Goal: Communication & Community: Ask a question

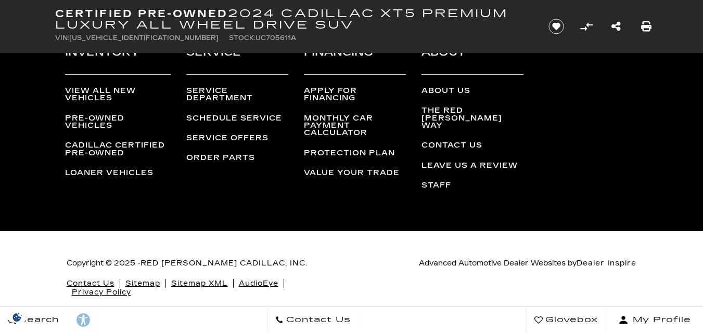
scroll to position [4210, 0]
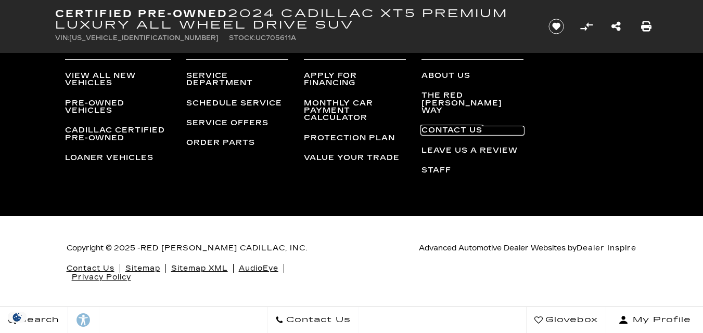
click at [449, 128] on link "Contact Us" at bounding box center [472, 130] width 102 height 7
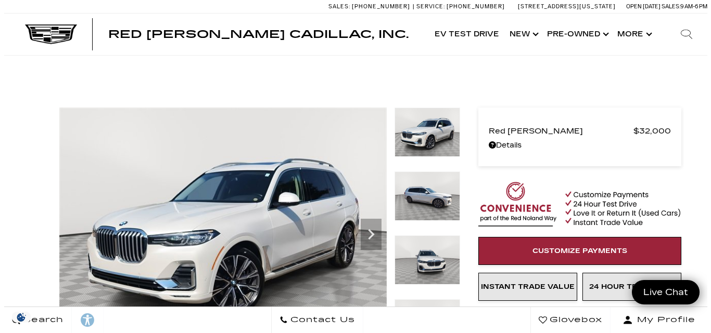
scroll to position [1257, 0]
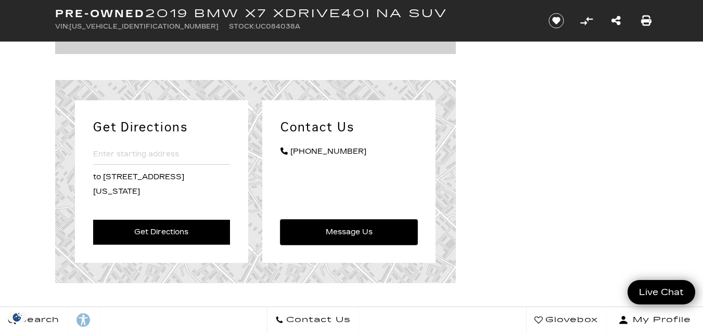
click at [363, 235] on link "Message Us" at bounding box center [348, 232] width 137 height 25
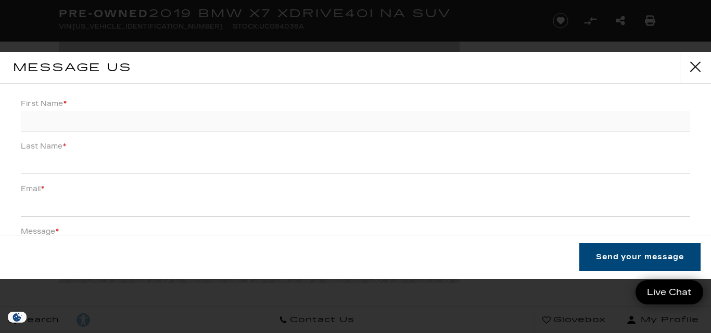
click at [217, 121] on input "First Name *" at bounding box center [355, 121] width 669 height 20
type input "aszdxfcg"
click at [162, 168] on input "v" at bounding box center [355, 164] width 669 height 20
type input "vdxfcgvhb"
click at [112, 202] on input "Email *" at bounding box center [355, 207] width 669 height 20
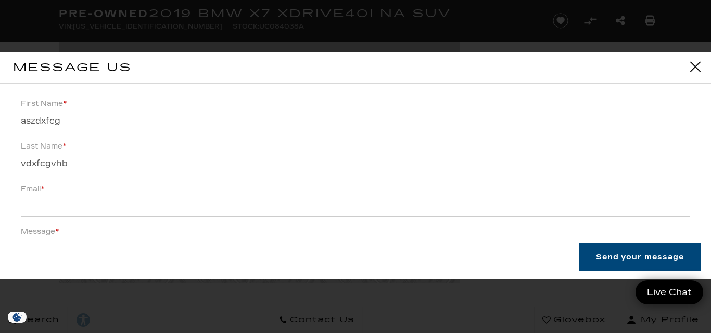
drag, startPoint x: 423, startPoint y: 184, endPoint x: 358, endPoint y: 195, distance: 66.4
click at [423, 184] on li "Email *" at bounding box center [355, 203] width 669 height 43
click at [114, 199] on input "Email *" at bounding box center [355, 207] width 669 height 20
paste input "kinemi6559@dawhe.com"
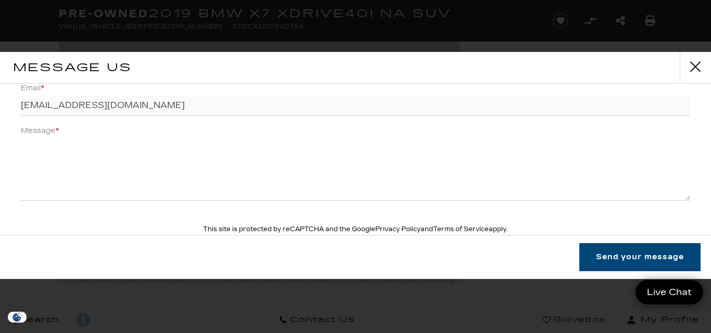
scroll to position [124, 0]
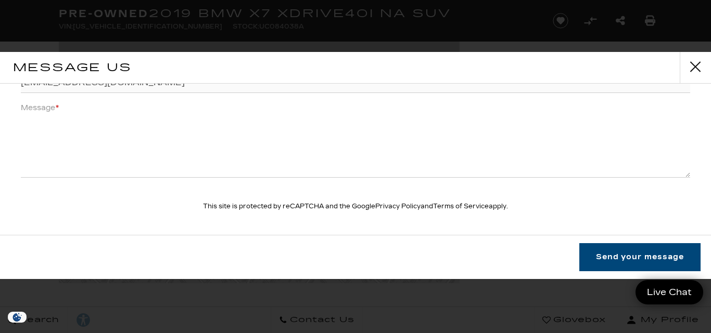
type input "kinemi6559@dawhe.com"
click at [141, 134] on textarea "Message *" at bounding box center [355, 146] width 669 height 62
click at [495, 153] on textarea "x" at bounding box center [355, 146] width 669 height 62
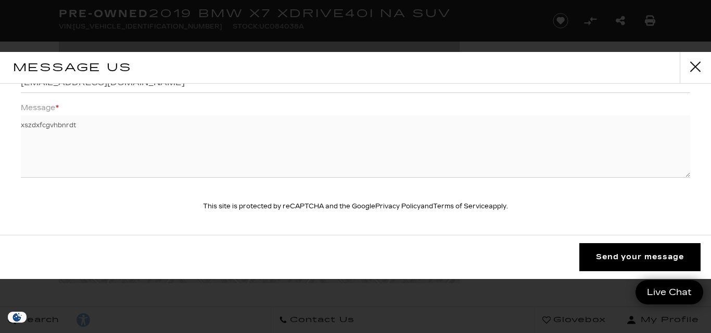
type textarea "xszdxfcgvhbnrdt"
click at [615, 255] on button "Send your message" at bounding box center [639, 257] width 121 height 28
click at [613, 254] on button "Send your message" at bounding box center [639, 257] width 121 height 28
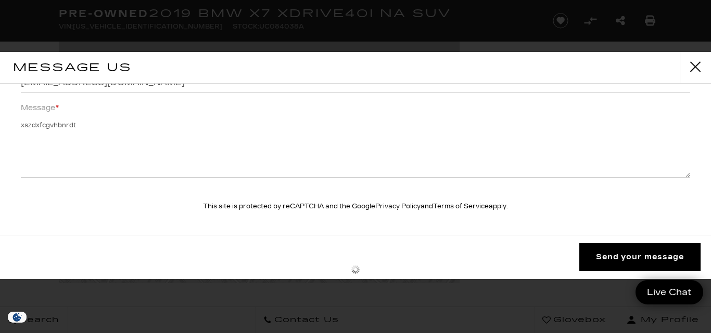
click at [613, 254] on button "Send your message" at bounding box center [639, 257] width 121 height 28
click at [619, 254] on button "Send your message" at bounding box center [639, 257] width 121 height 28
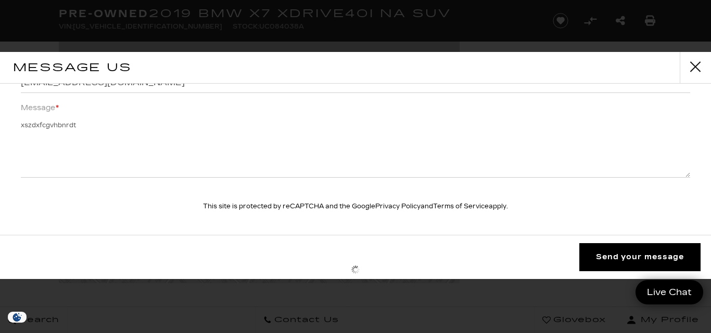
click at [619, 254] on button "Send your message" at bounding box center [639, 257] width 121 height 28
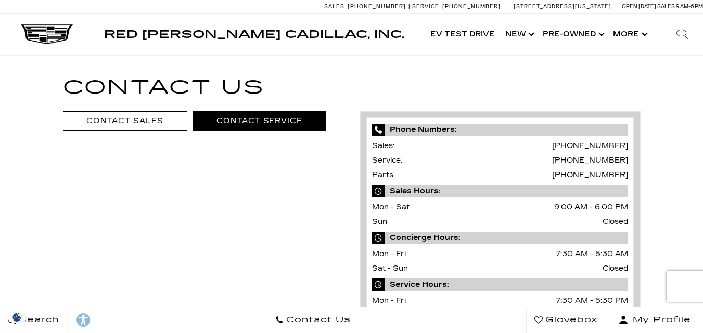
click at [266, 120] on link "Contact Service" at bounding box center [259, 120] width 134 height 19
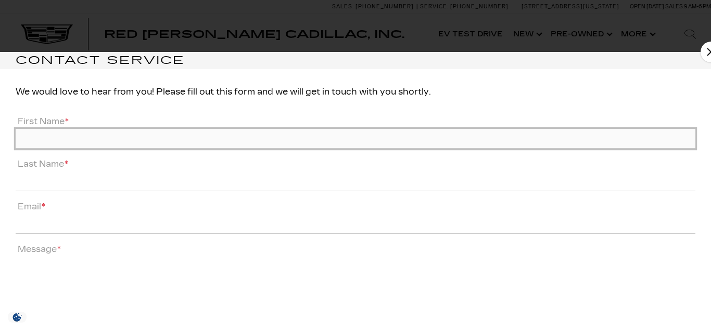
click at [143, 130] on input "First Name *" at bounding box center [355, 139] width 679 height 20
type input "zdxcvb"
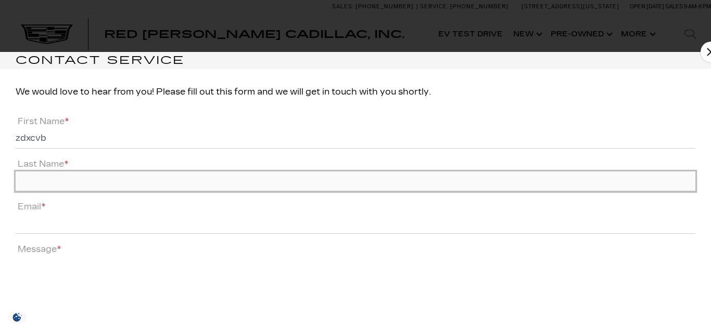
click at [112, 189] on input "Last Name *" at bounding box center [355, 182] width 679 height 20
type input "dxfcgvhb"
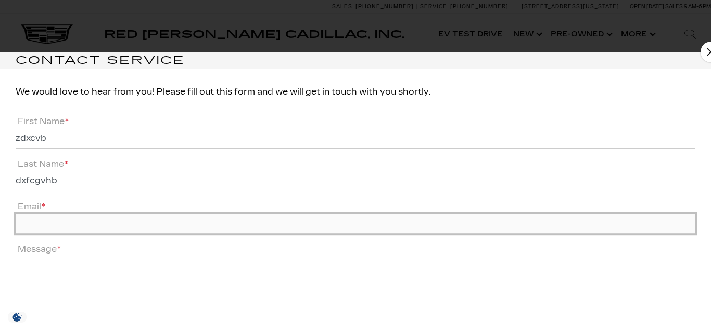
click at [102, 227] on input "Email *" at bounding box center [355, 224] width 679 height 20
paste input "[EMAIL_ADDRESS][DOMAIN_NAME]"
type input "[EMAIL_ADDRESS][DOMAIN_NAME]"
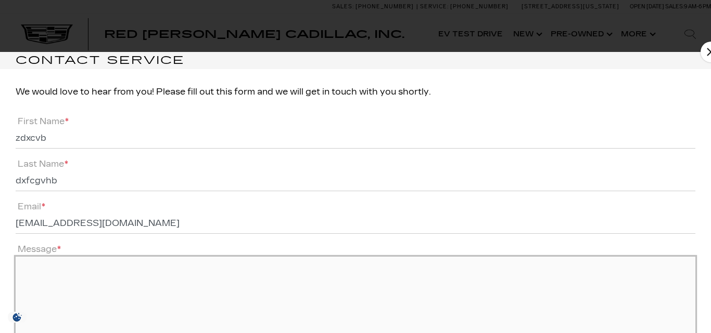
click at [92, 271] on textarea "Message *" at bounding box center [355, 307] width 679 height 100
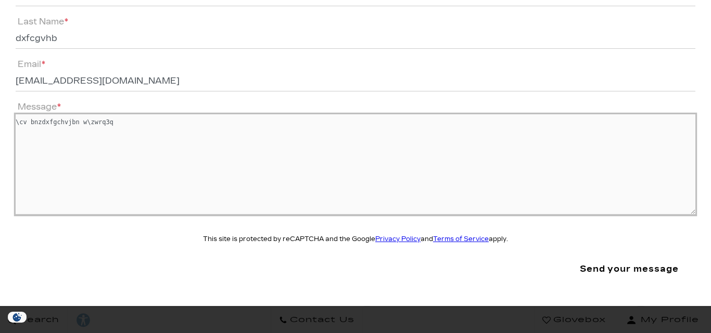
scroll to position [157, 0]
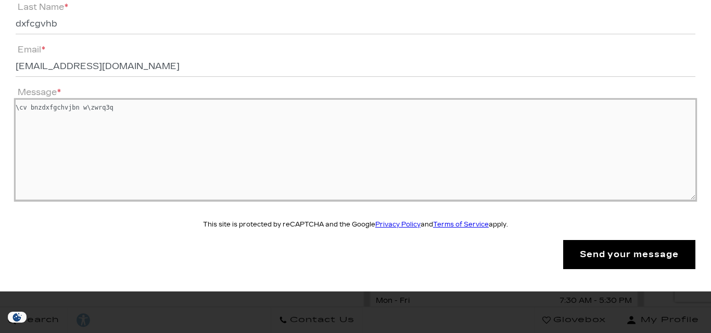
type textarea "\cv bnzdxfgchvjbn w\zwrq3q"
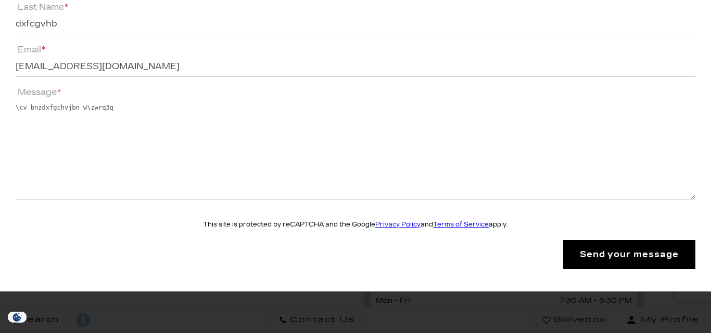
click at [598, 253] on input "submit" at bounding box center [629, 254] width 132 height 29
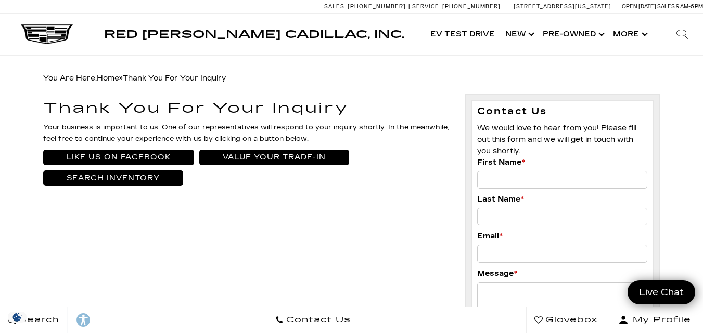
drag, startPoint x: 31, startPoint y: 106, endPoint x: 376, endPoint y: 114, distance: 344.5
